Goal: Information Seeking & Learning: Find specific fact

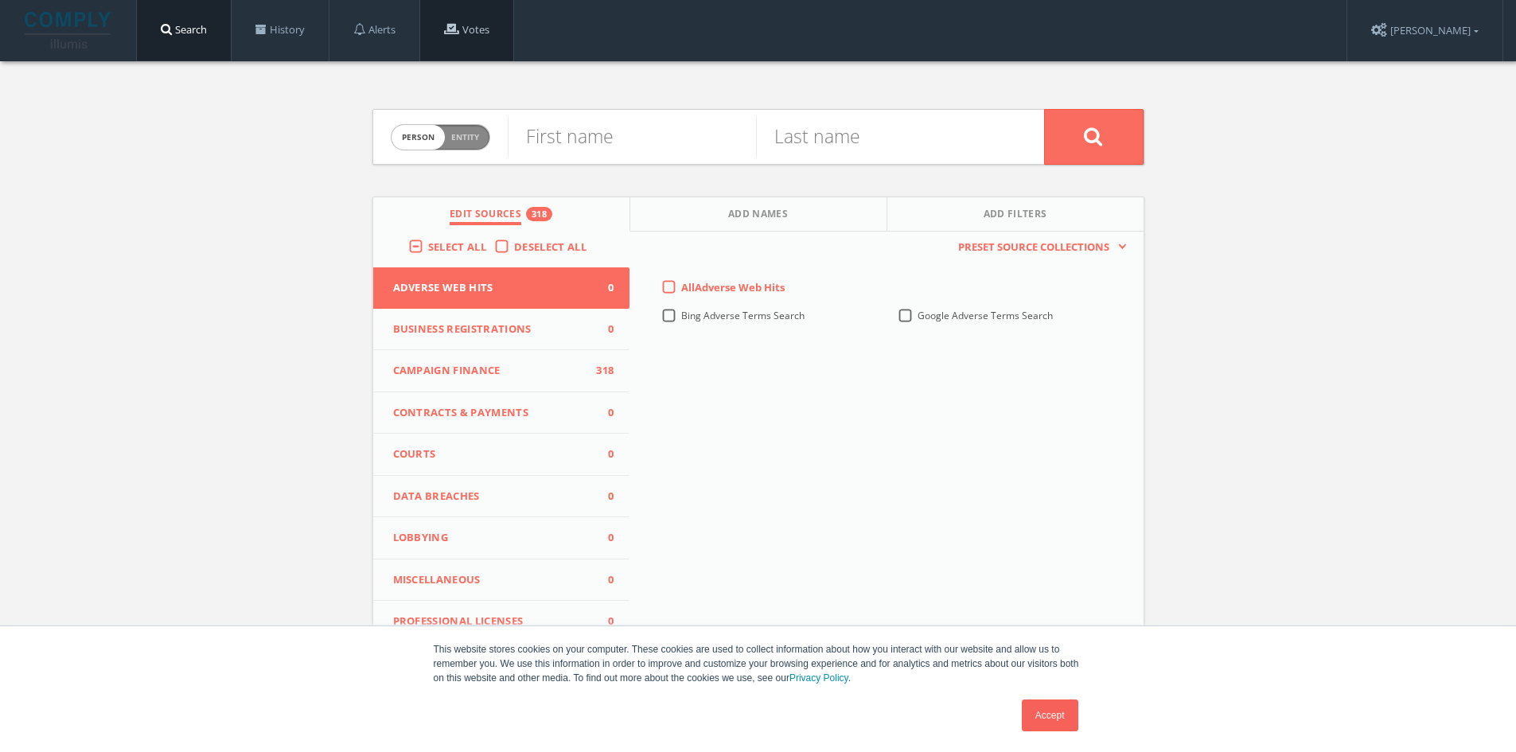
click at [478, 36] on link "Votes" at bounding box center [466, 30] width 93 height 60
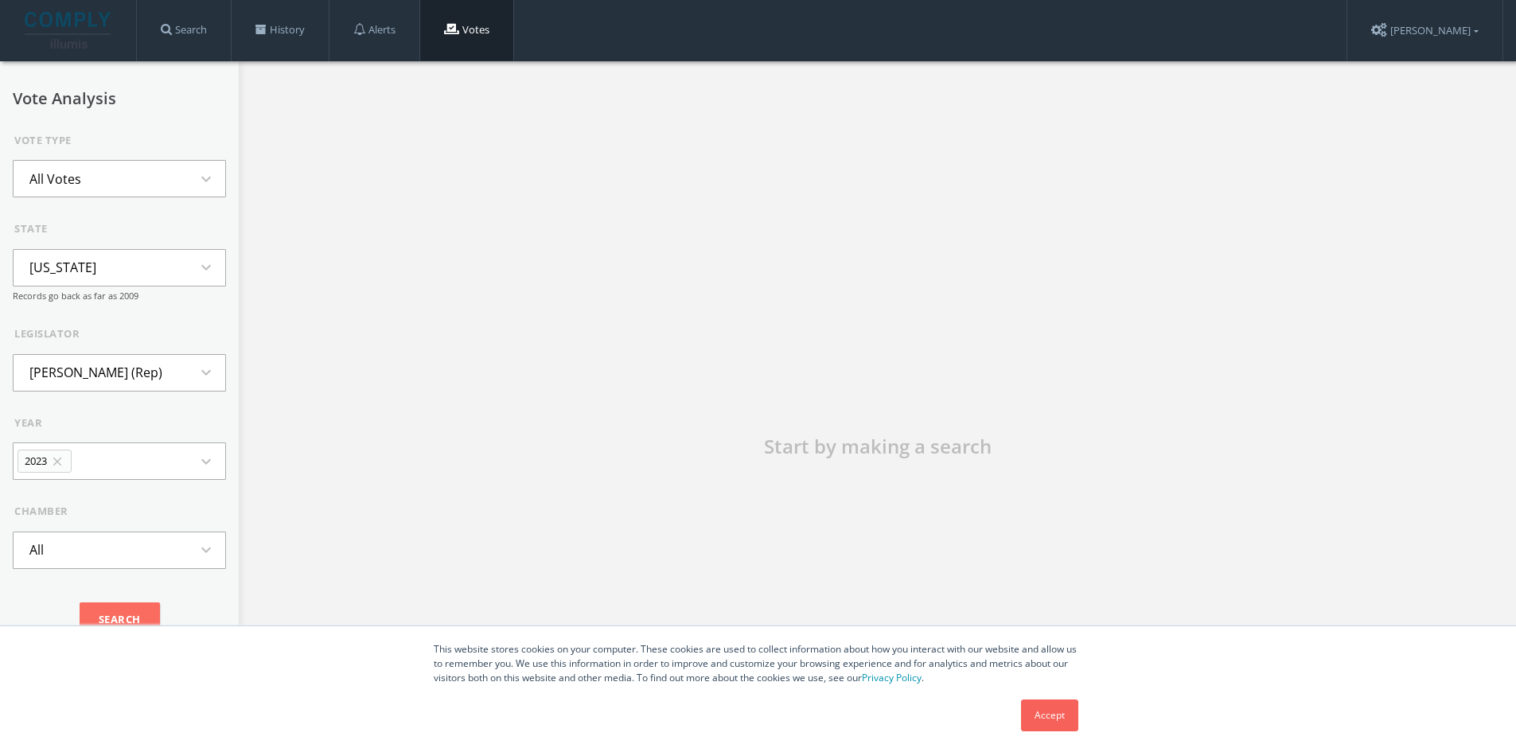
click at [112, 178] on button "All Votes expand_more" at bounding box center [119, 178] width 213 height 37
click at [453, 184] on div "Start by making a search" at bounding box center [877, 456] width 1277 height 790
click at [141, 272] on button "[US_STATE] expand_more" at bounding box center [119, 267] width 213 height 37
type input "Geor"
click at [92, 341] on li "[US_STATE]" at bounding box center [120, 339] width 212 height 35
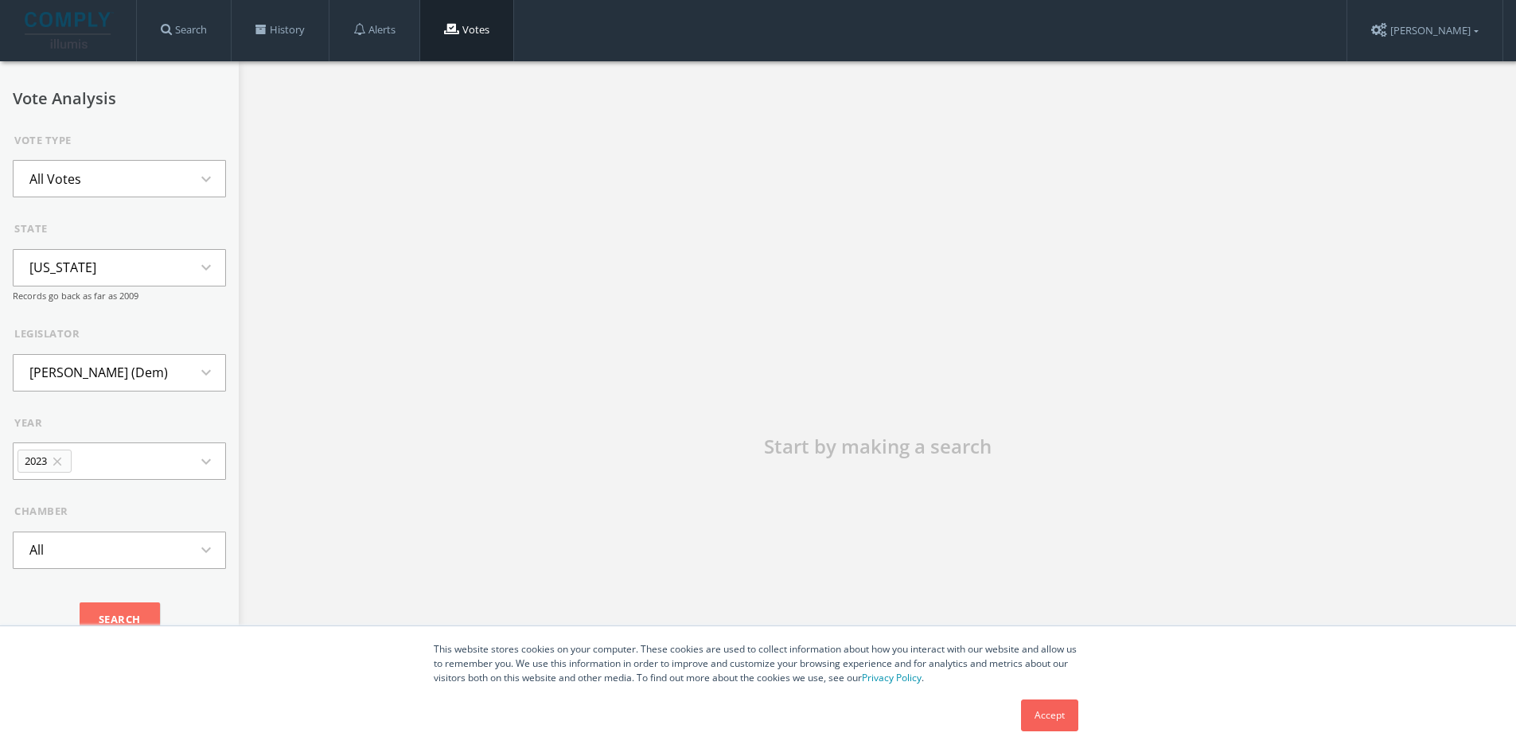
click at [109, 173] on button "All Votes expand_more" at bounding box center [119, 178] width 213 height 37
click at [129, 151] on div "Vote Type All Votes expand_less All Votes Skipped Votes Votes Against Party Vot…" at bounding box center [119, 165] width 213 height 65
click at [121, 174] on button "All Votes expand_more" at bounding box center [119, 178] width 213 height 37
click at [133, 121] on div "Vote Analysis Vote Type All Votes expand_less All Votes Skipped Votes Votes Aga…" at bounding box center [119, 369] width 213 height 558
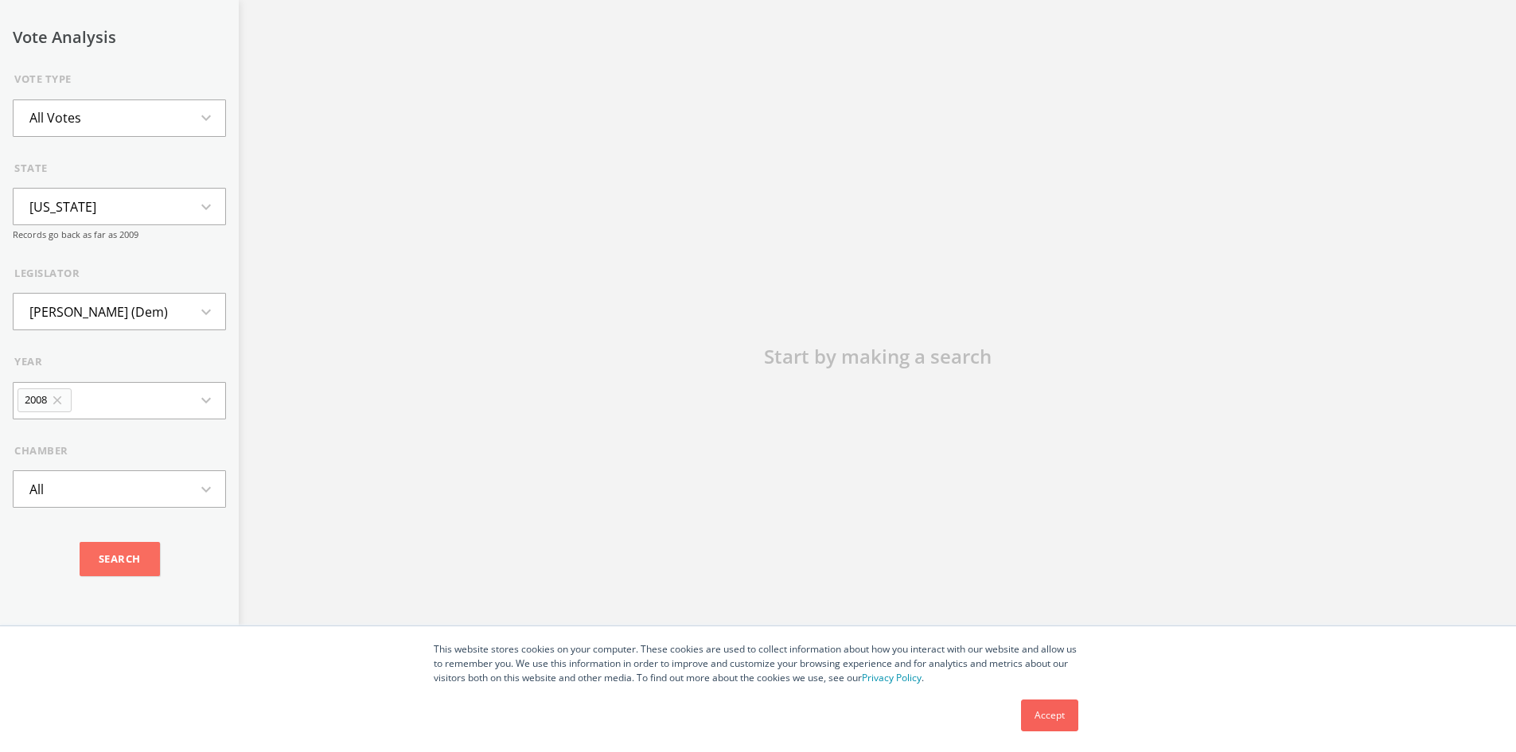
scroll to position [99, 0]
click at [120, 329] on li "[PERSON_NAME] (Dem)" at bounding box center [99, 311] width 170 height 35
type input "[PERSON_NAME]"
click at [107, 465] on li "[PERSON_NAME] (Rep)" at bounding box center [120, 453] width 212 height 35
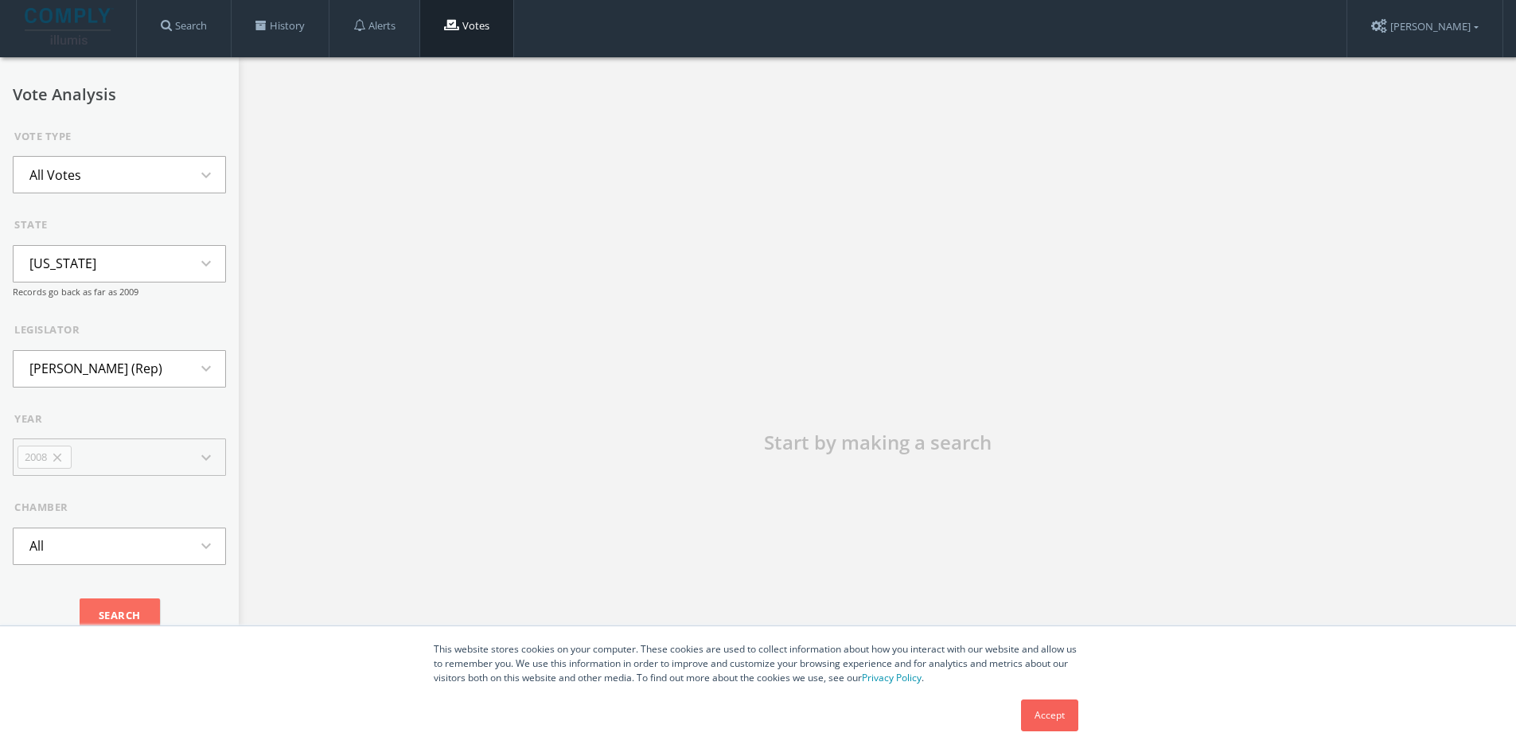
scroll to position [0, 0]
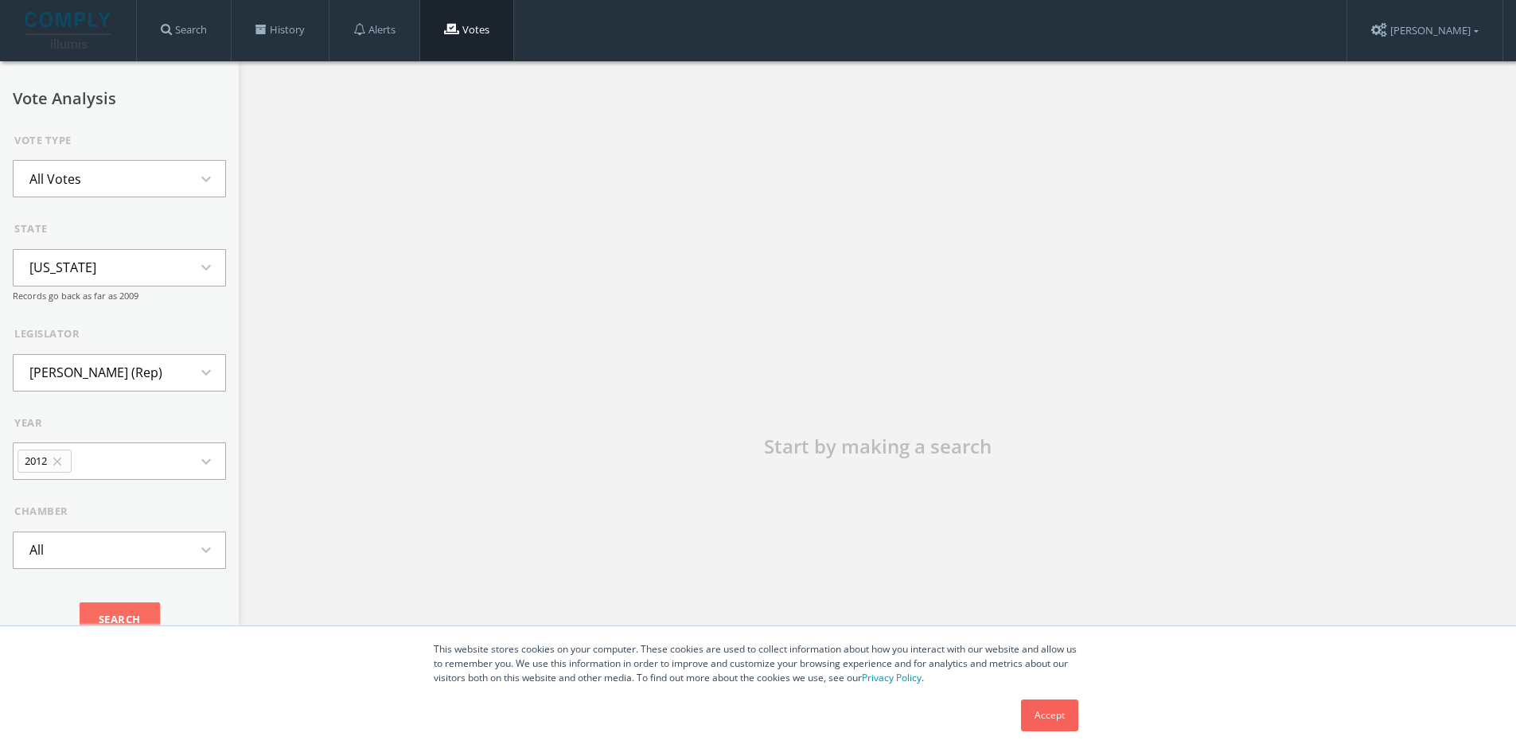
click at [1079, 714] on div "Accept" at bounding box center [1049, 715] width 67 height 41
click at [1071, 713] on link "Accept" at bounding box center [1049, 715] width 57 height 32
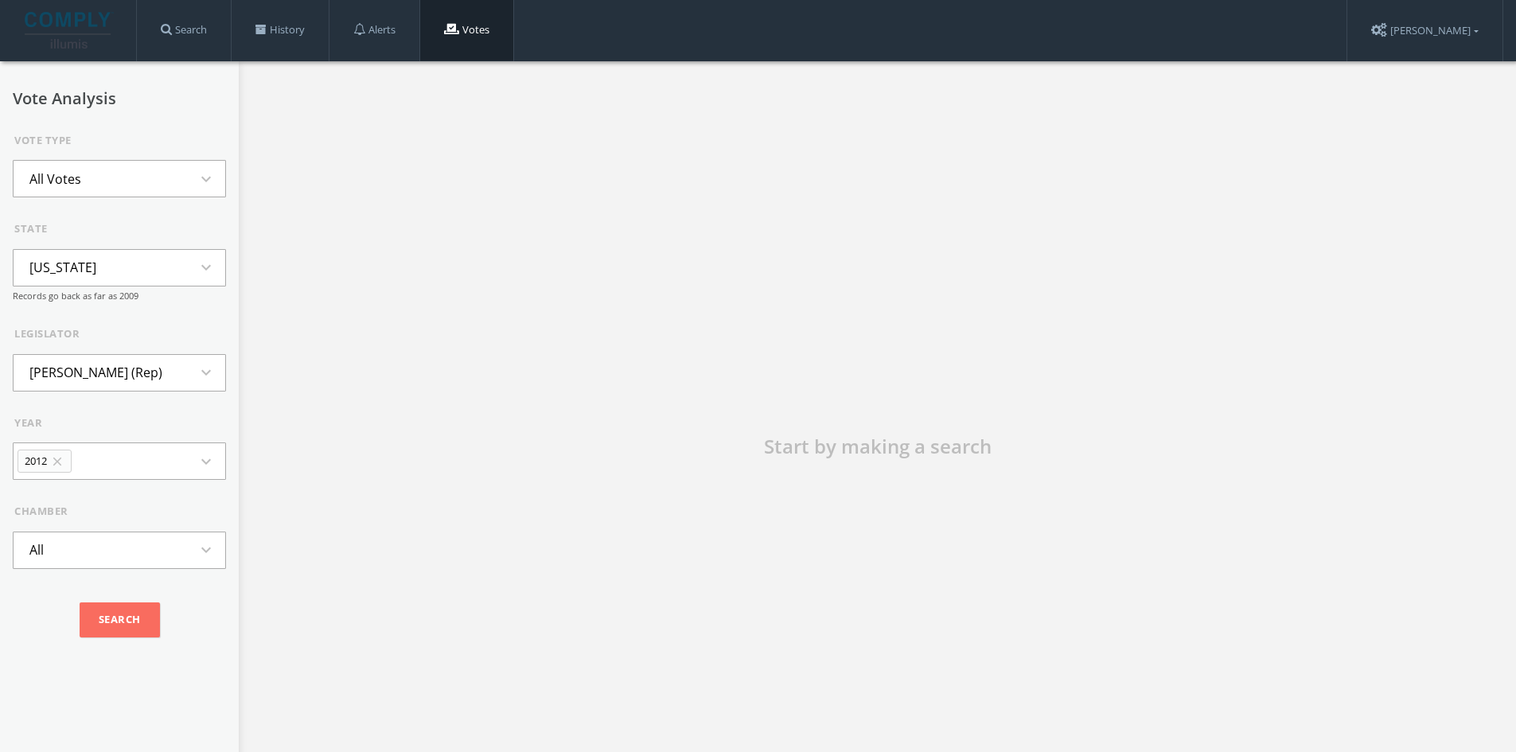
click at [106, 464] on button "2012 close expand_more" at bounding box center [119, 460] width 213 height 37
click at [80, 571] on li "2013" at bounding box center [120, 568] width 212 height 35
click at [154, 460] on button "2012 close 2013 close expand_more" at bounding box center [119, 460] width 213 height 37
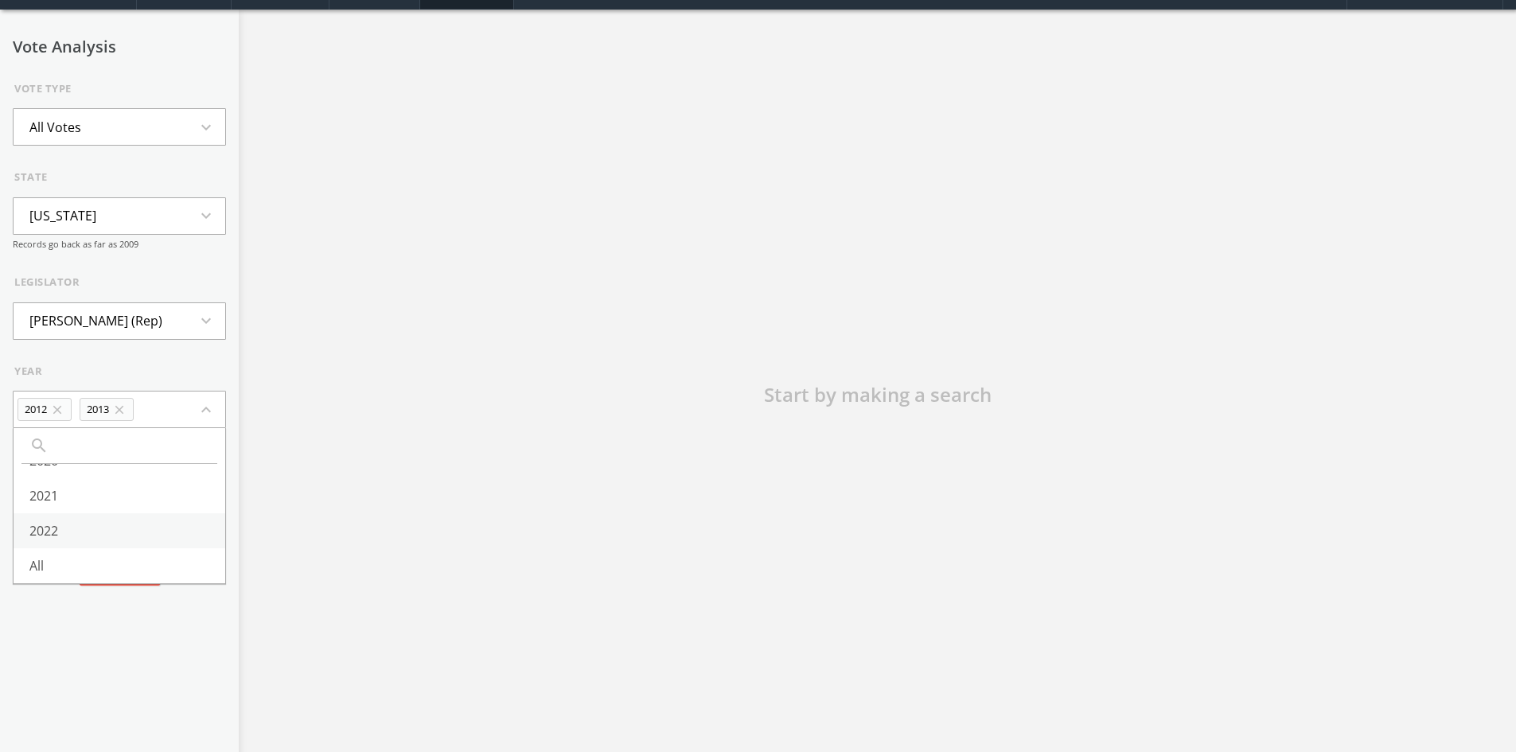
scroll to position [80, 0]
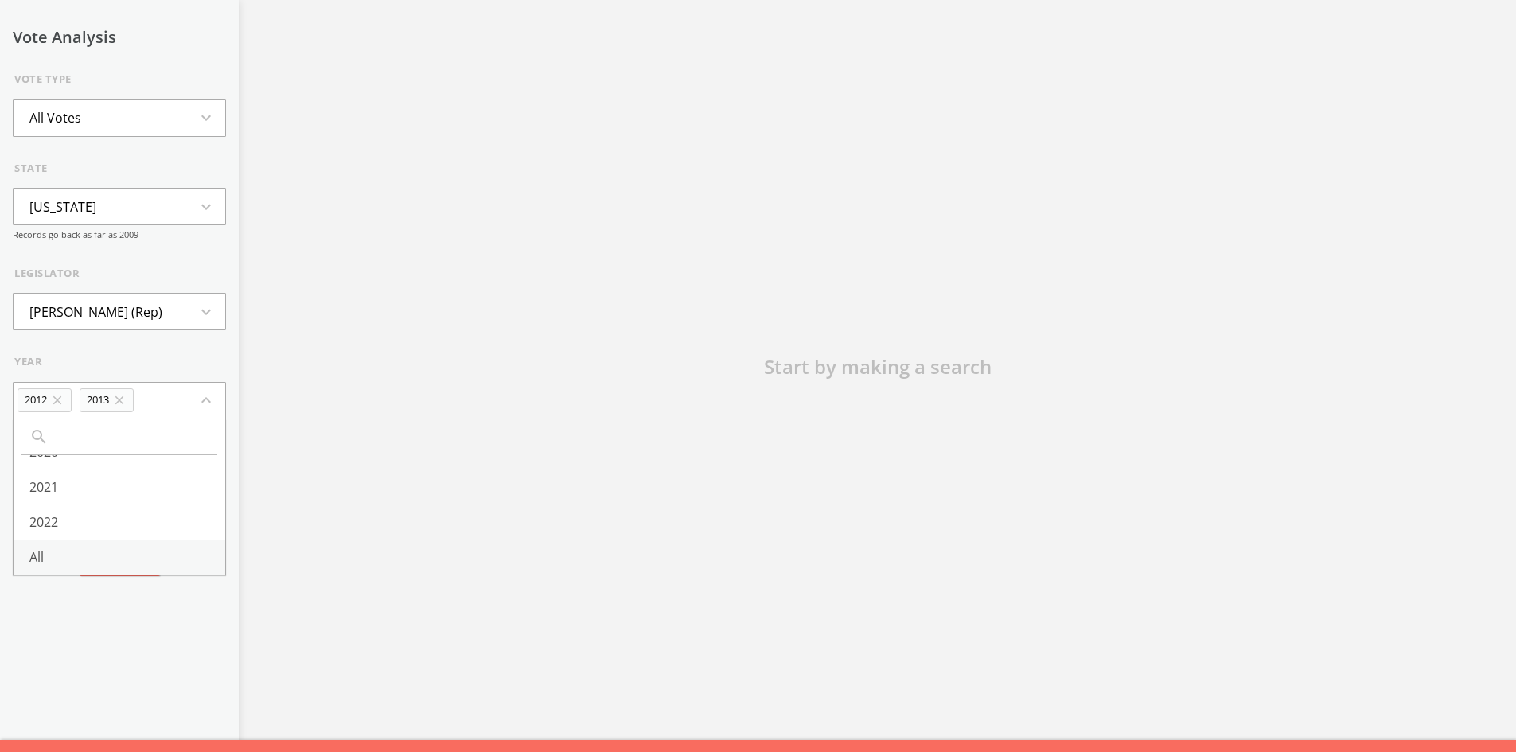
click at [107, 549] on li "All" at bounding box center [120, 556] width 212 height 35
click at [126, 473] on button "All expand_more" at bounding box center [119, 488] width 213 height 37
click at [130, 464] on div "chamber All expand_less search All House Senate" at bounding box center [119, 475] width 213 height 65
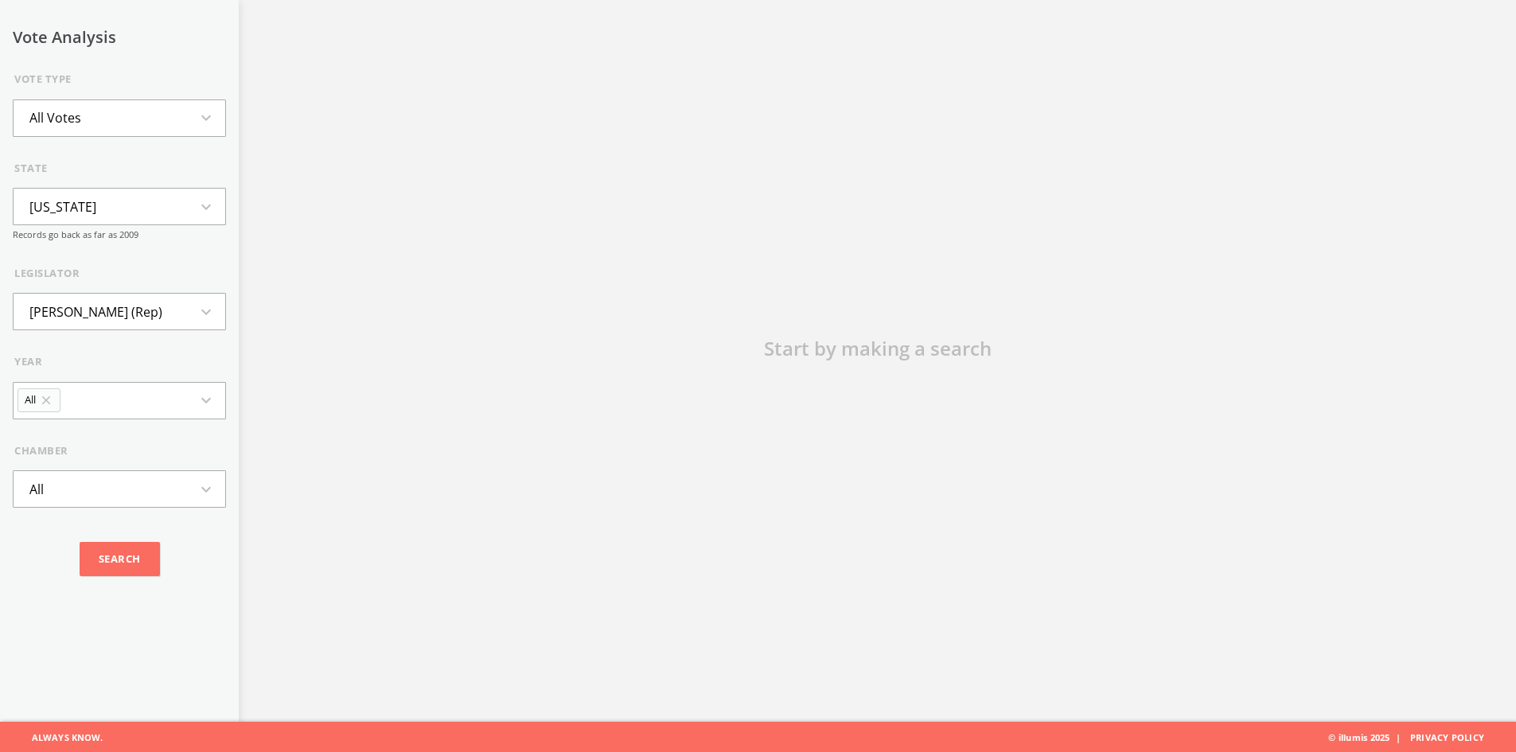
scroll to position [99, 0]
click at [147, 123] on button "All Votes expand_more" at bounding box center [119, 117] width 213 height 37
click at [120, 186] on li "Minority Votes" at bounding box center [120, 182] width 212 height 35
click at [52, 586] on input "20" at bounding box center [119, 577] width 213 height 37
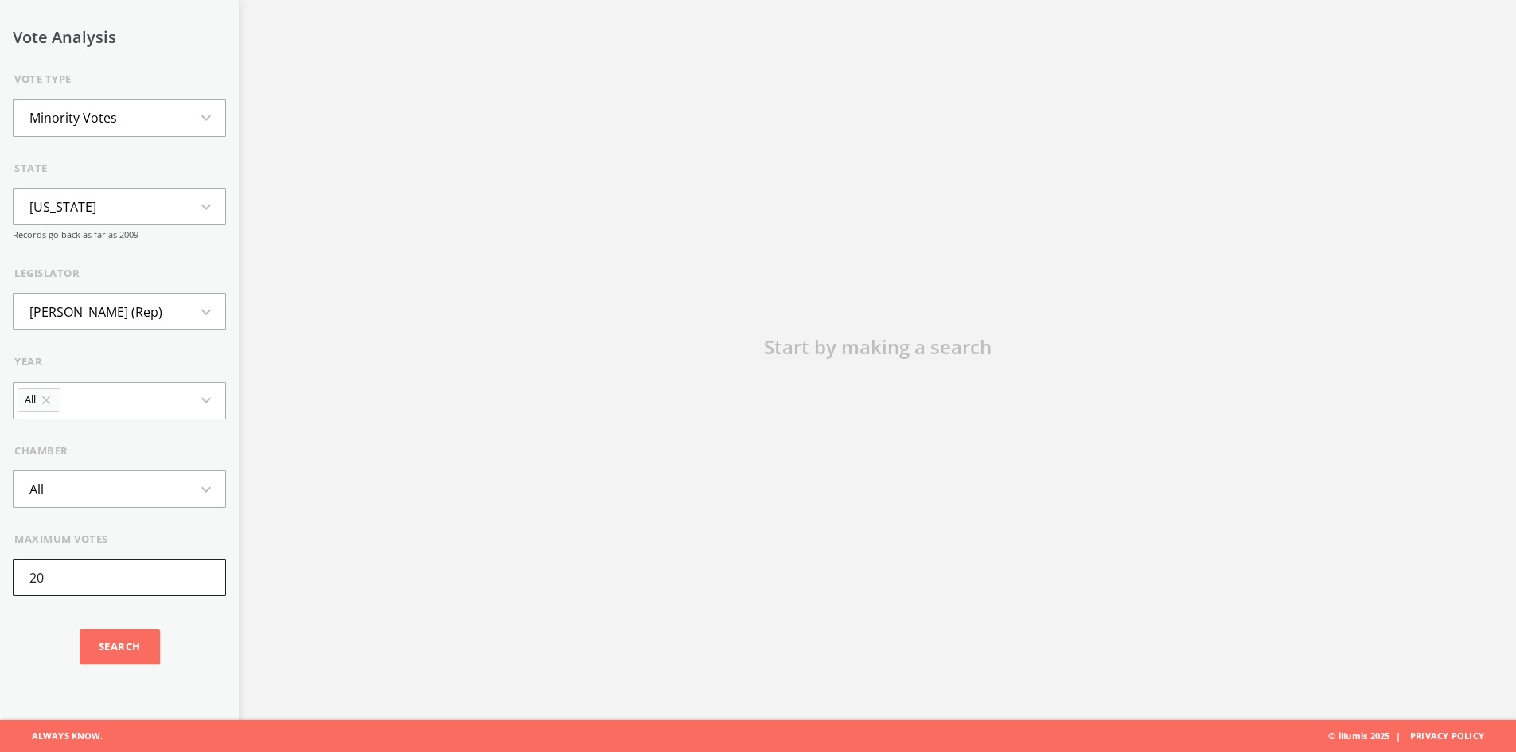
click at [52, 586] on input "20" at bounding box center [119, 577] width 213 height 37
type input "5"
click at [127, 637] on input "Search" at bounding box center [120, 646] width 80 height 35
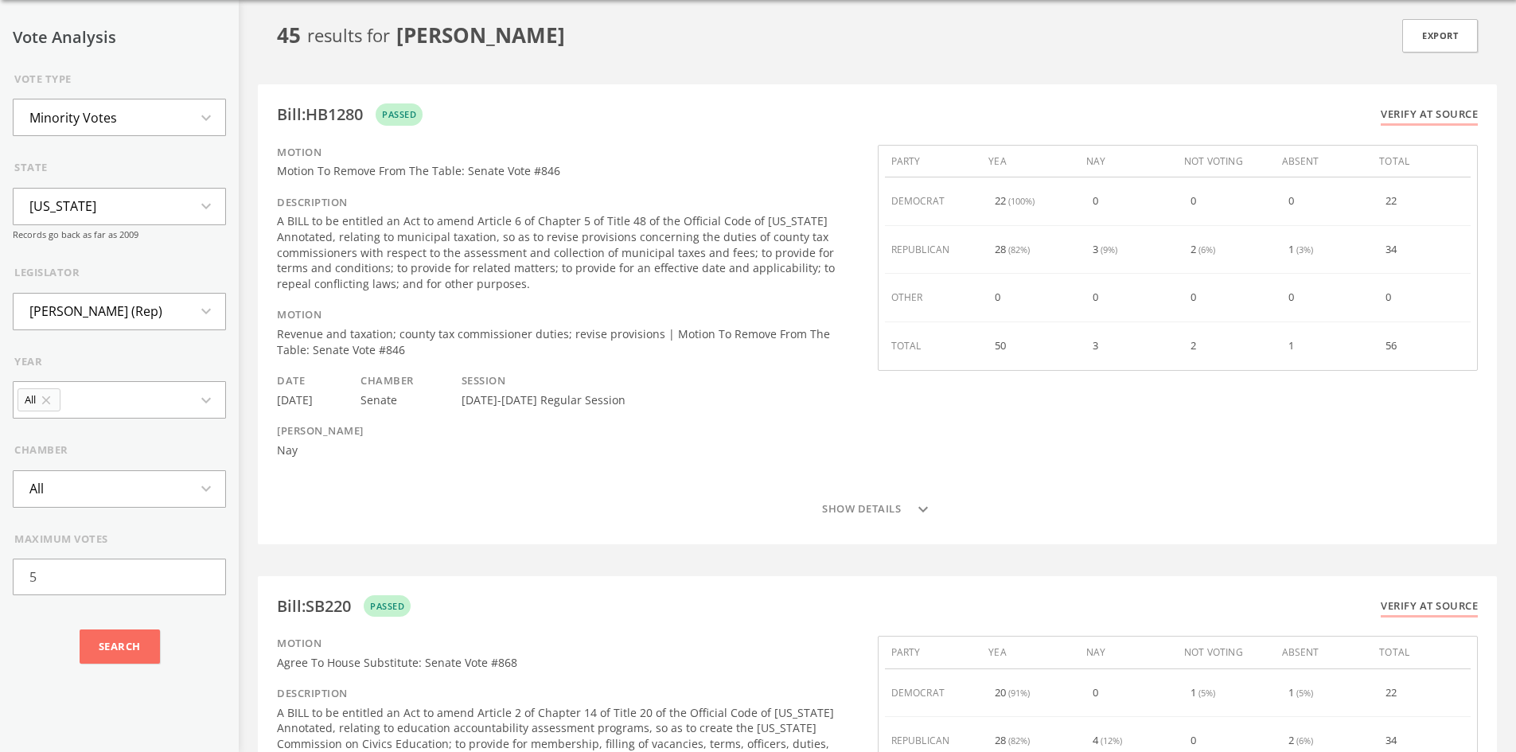
scroll to position [0, 0]
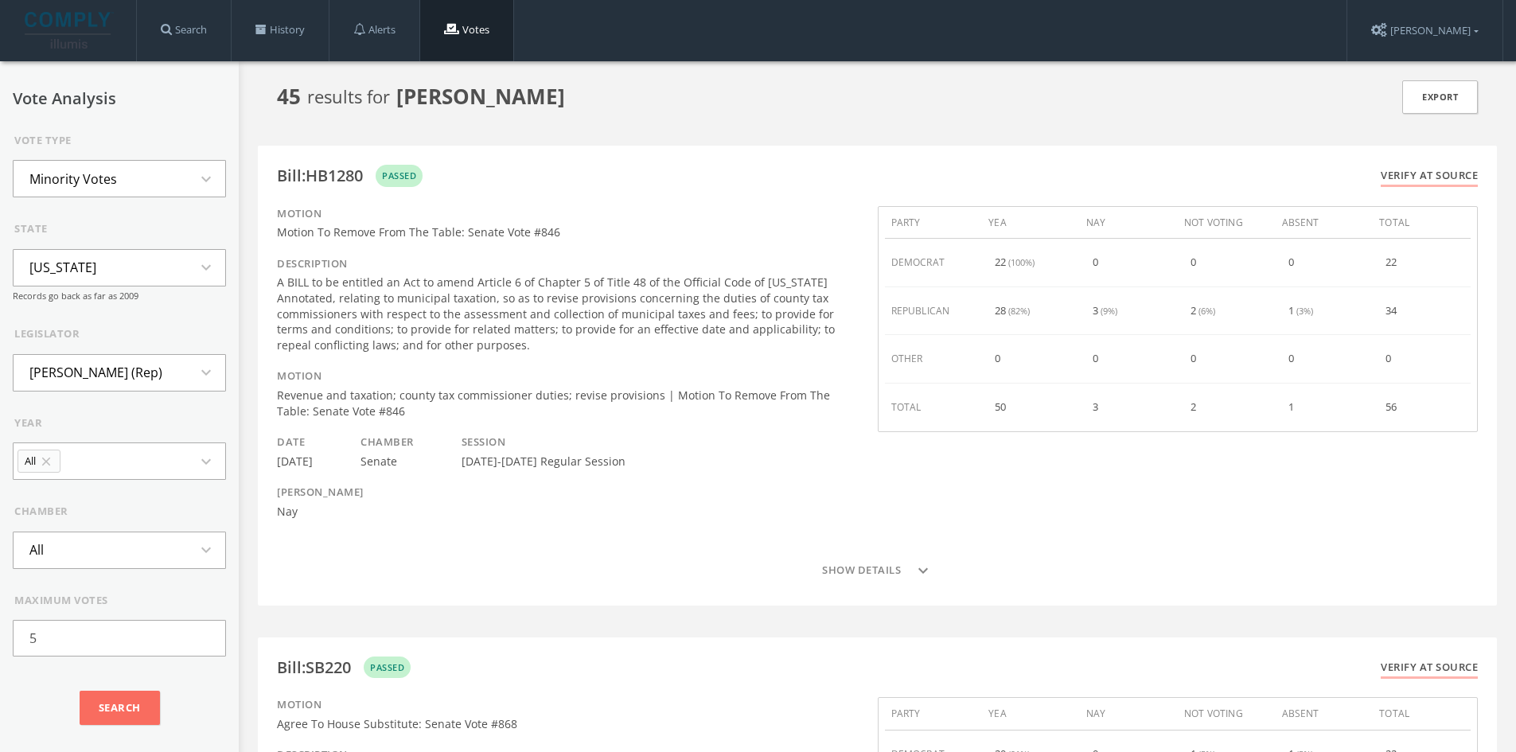
click at [126, 191] on li "Minority Votes" at bounding box center [73, 179] width 119 height 35
click at [120, 273] on li "Votes Against Party" at bounding box center [120, 284] width 212 height 35
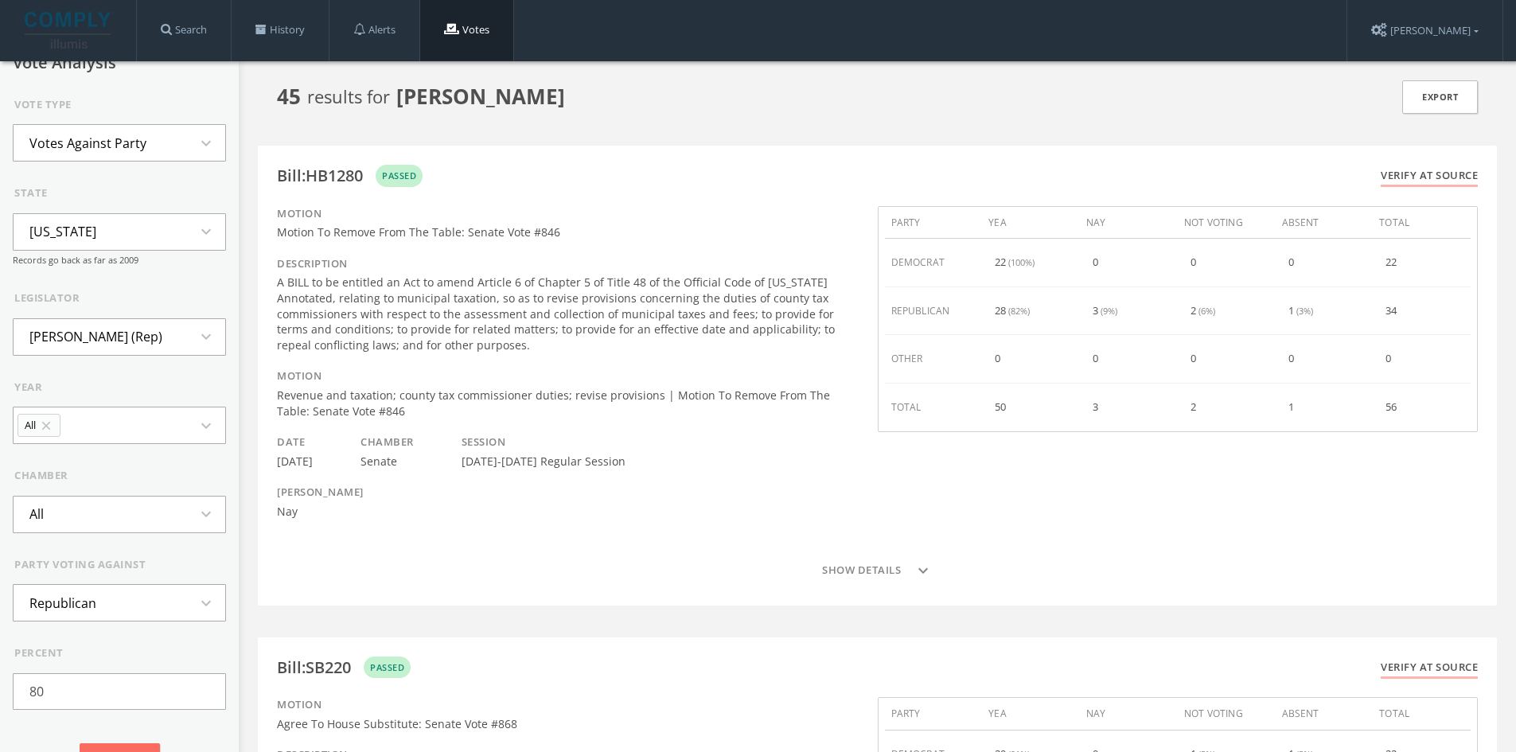
scroll to position [71, 0]
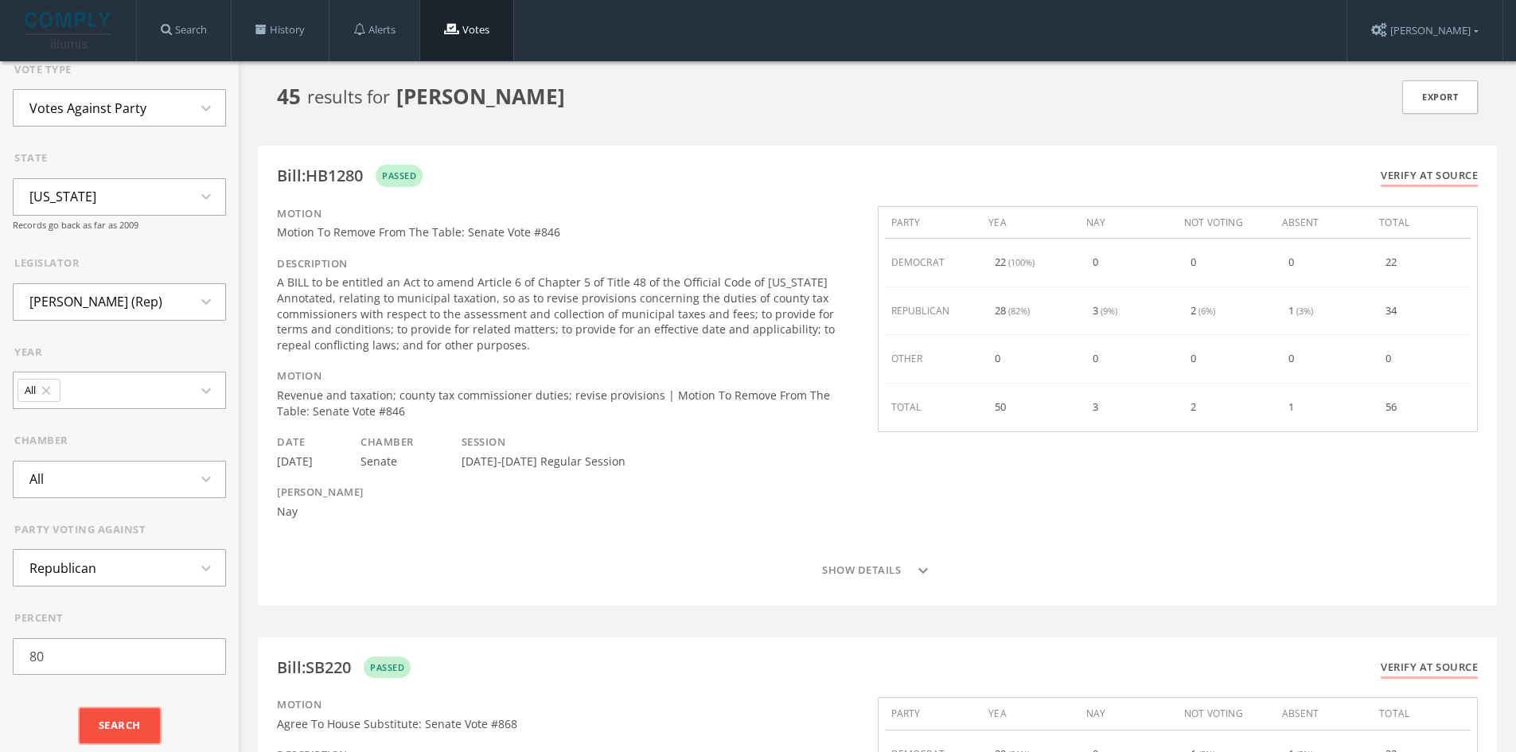
click at [125, 729] on input "Search" at bounding box center [120, 725] width 80 height 35
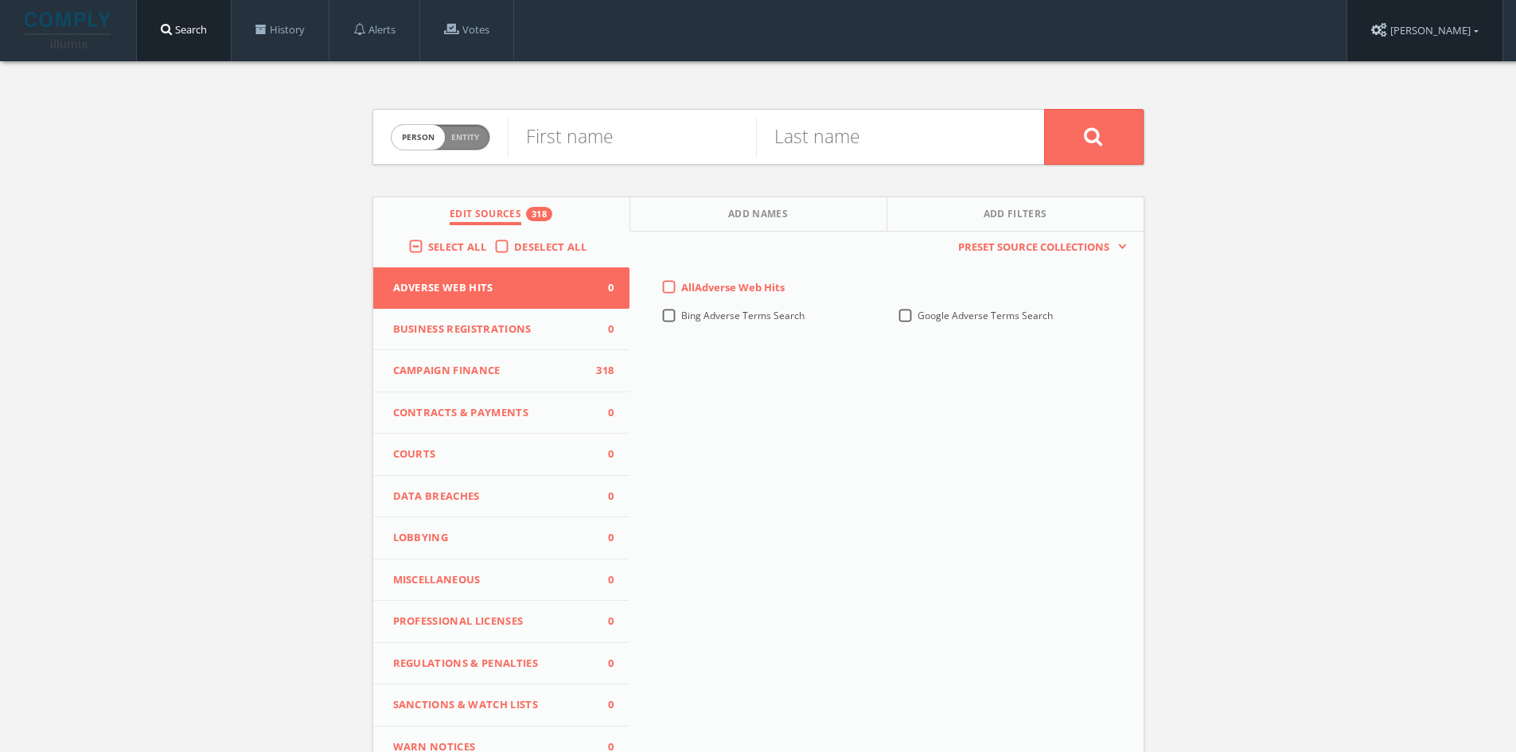
click at [1457, 23] on link "[PERSON_NAME]" at bounding box center [1424, 30] width 155 height 61
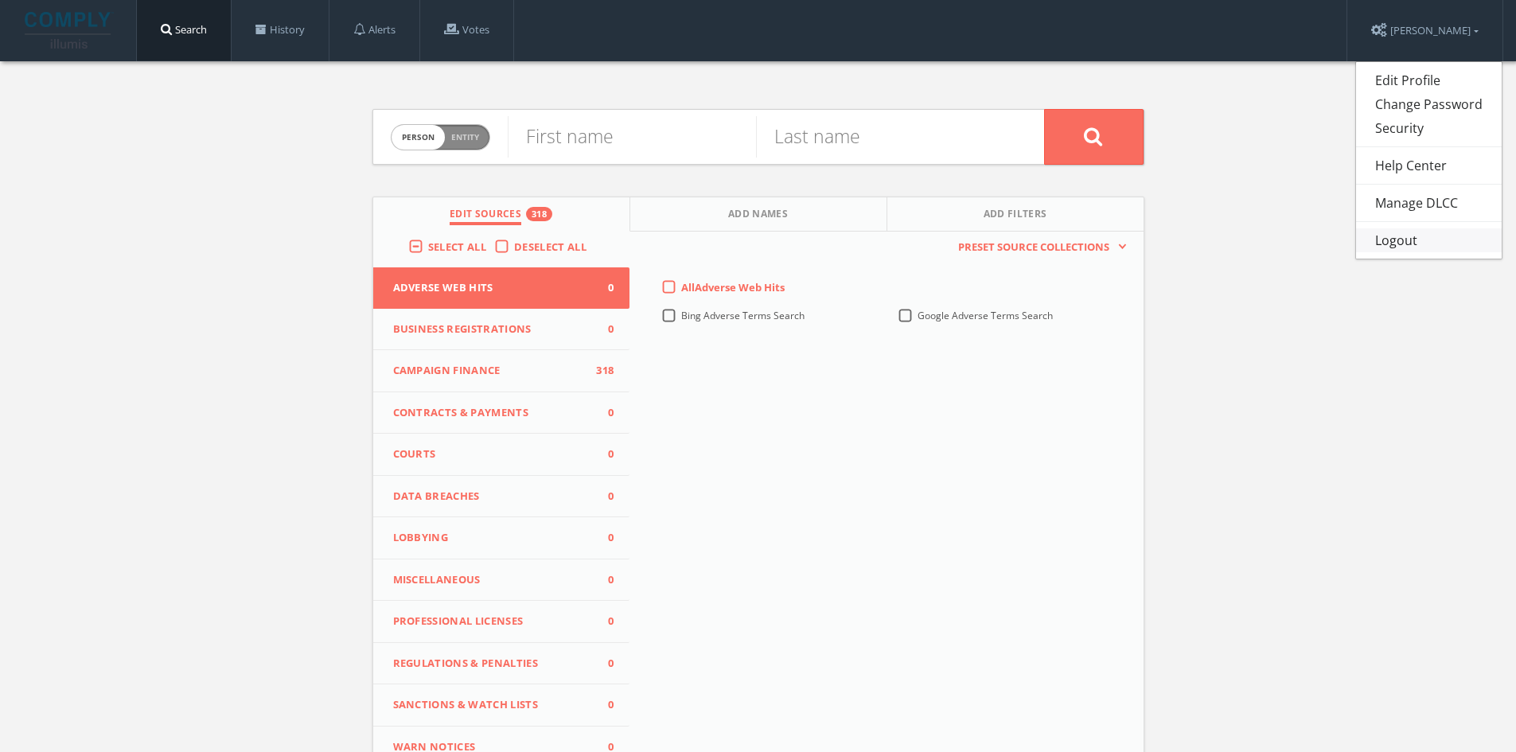
click at [1387, 246] on link "Logout" at bounding box center [1429, 240] width 146 height 24
